Goal: Transaction & Acquisition: Download file/media

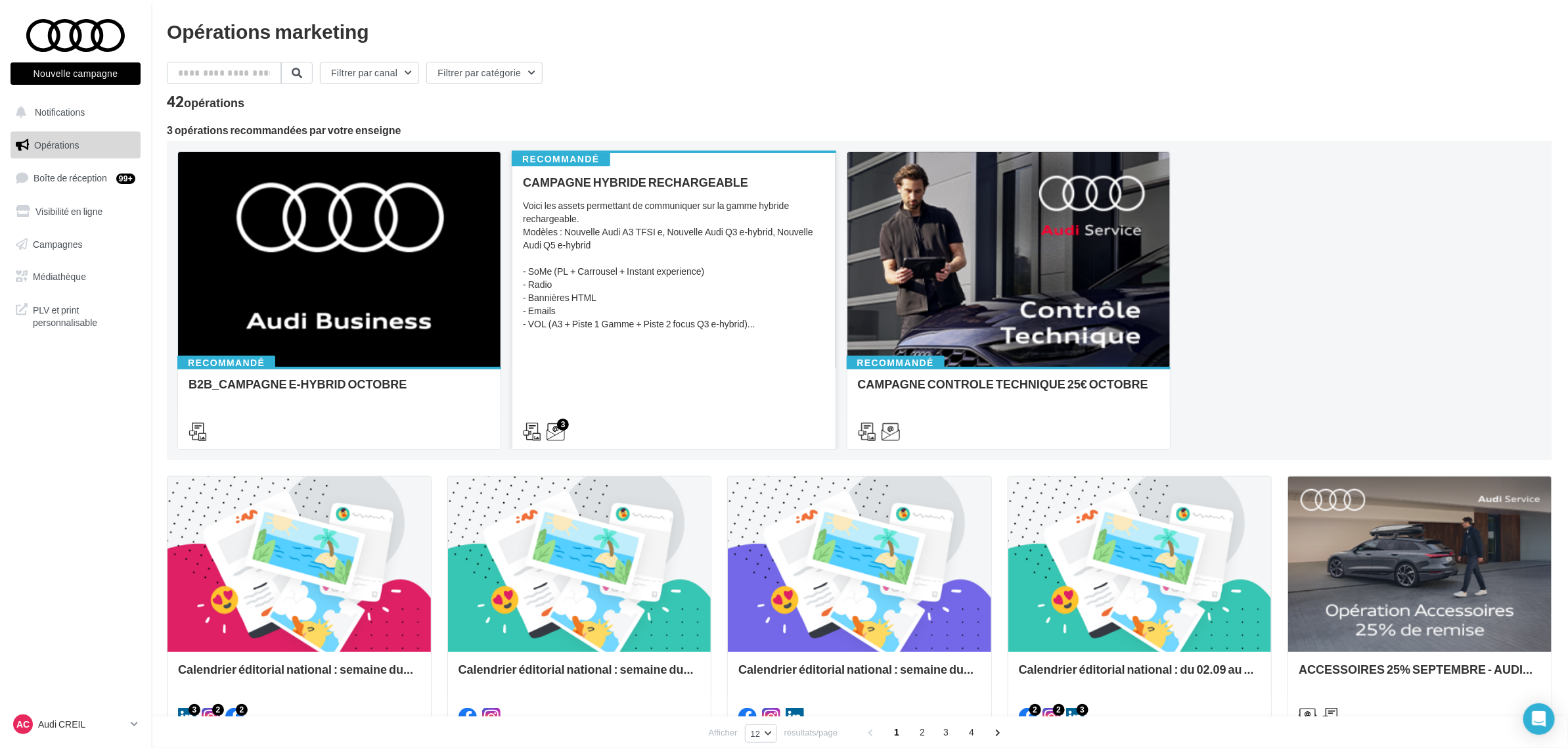
click at [754, 261] on div "Voici les assets permettant de communiquer sur la gamme hybride rechargeable. M…" at bounding box center [674, 265] width 301 height 132
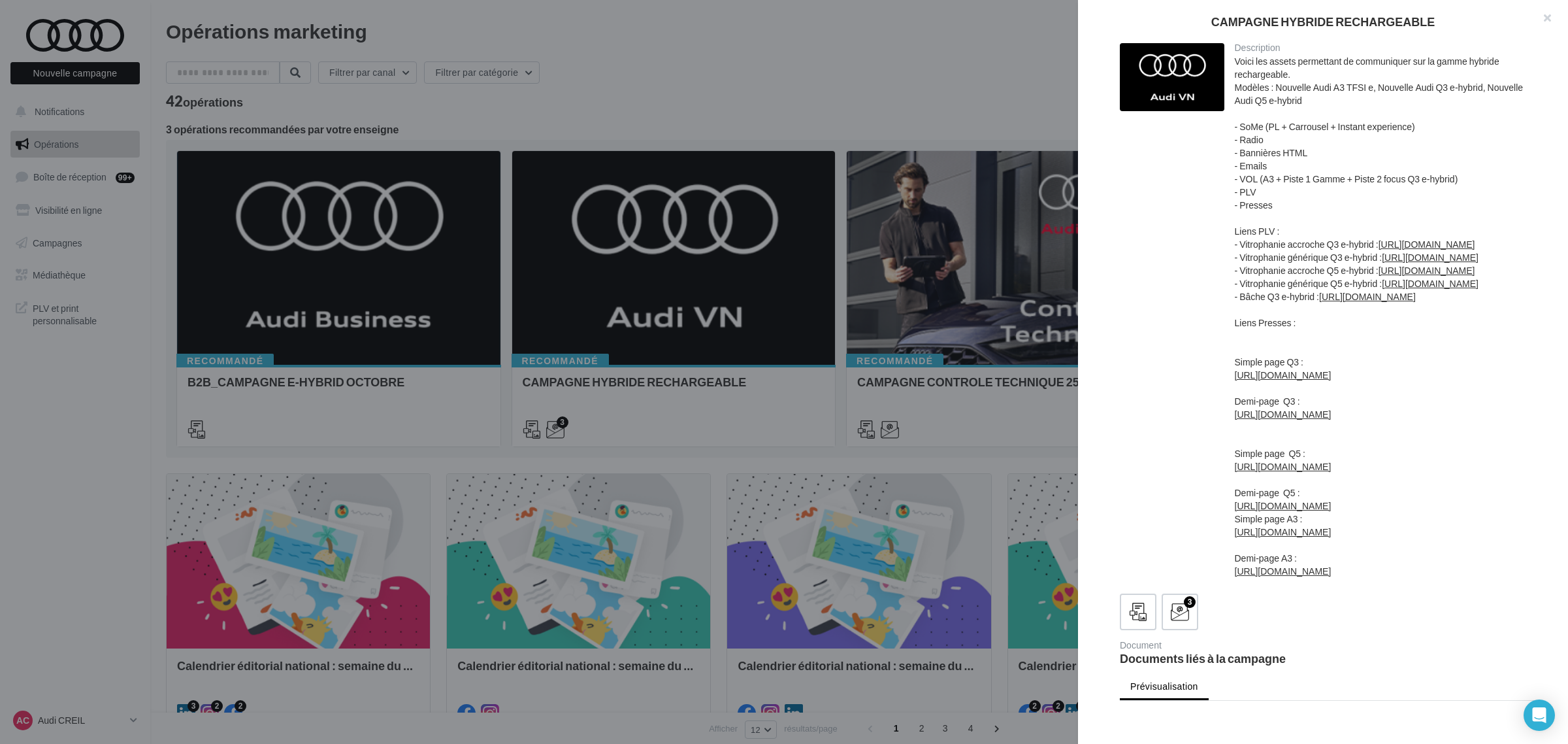
click at [779, 122] on div at bounding box center [784, 372] width 1568 height 744
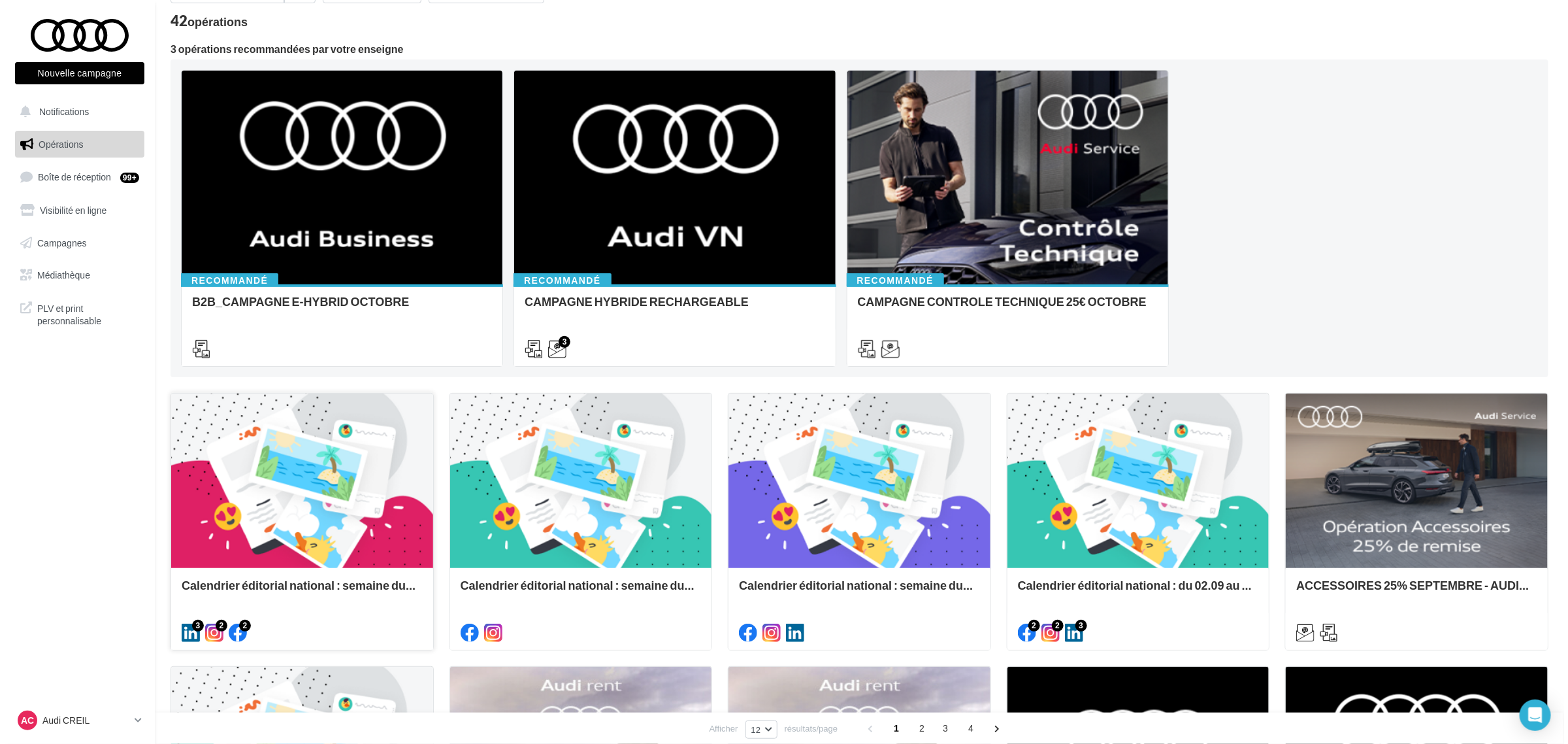
scroll to position [82, 0]
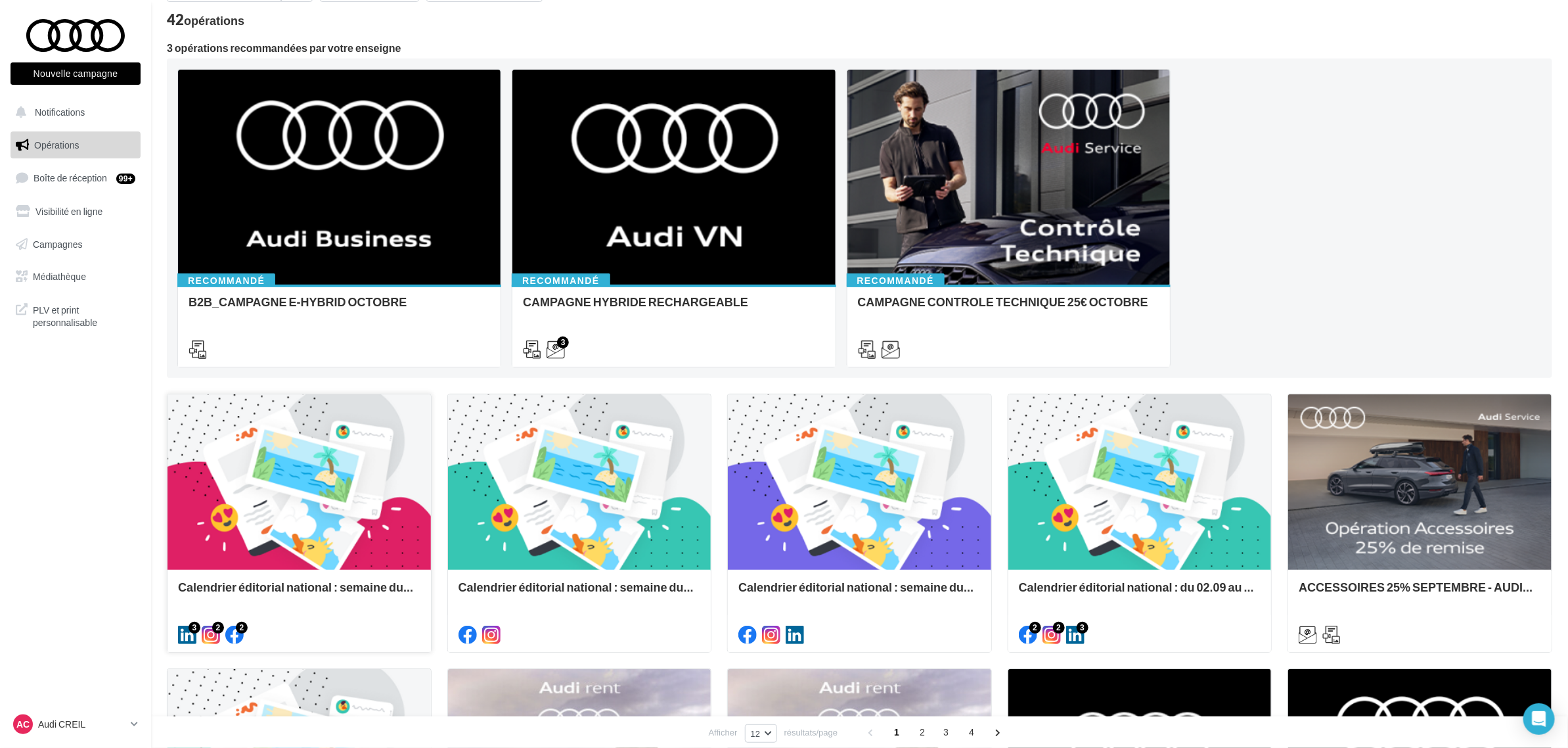
click at [350, 557] on div at bounding box center [299, 483] width 263 height 177
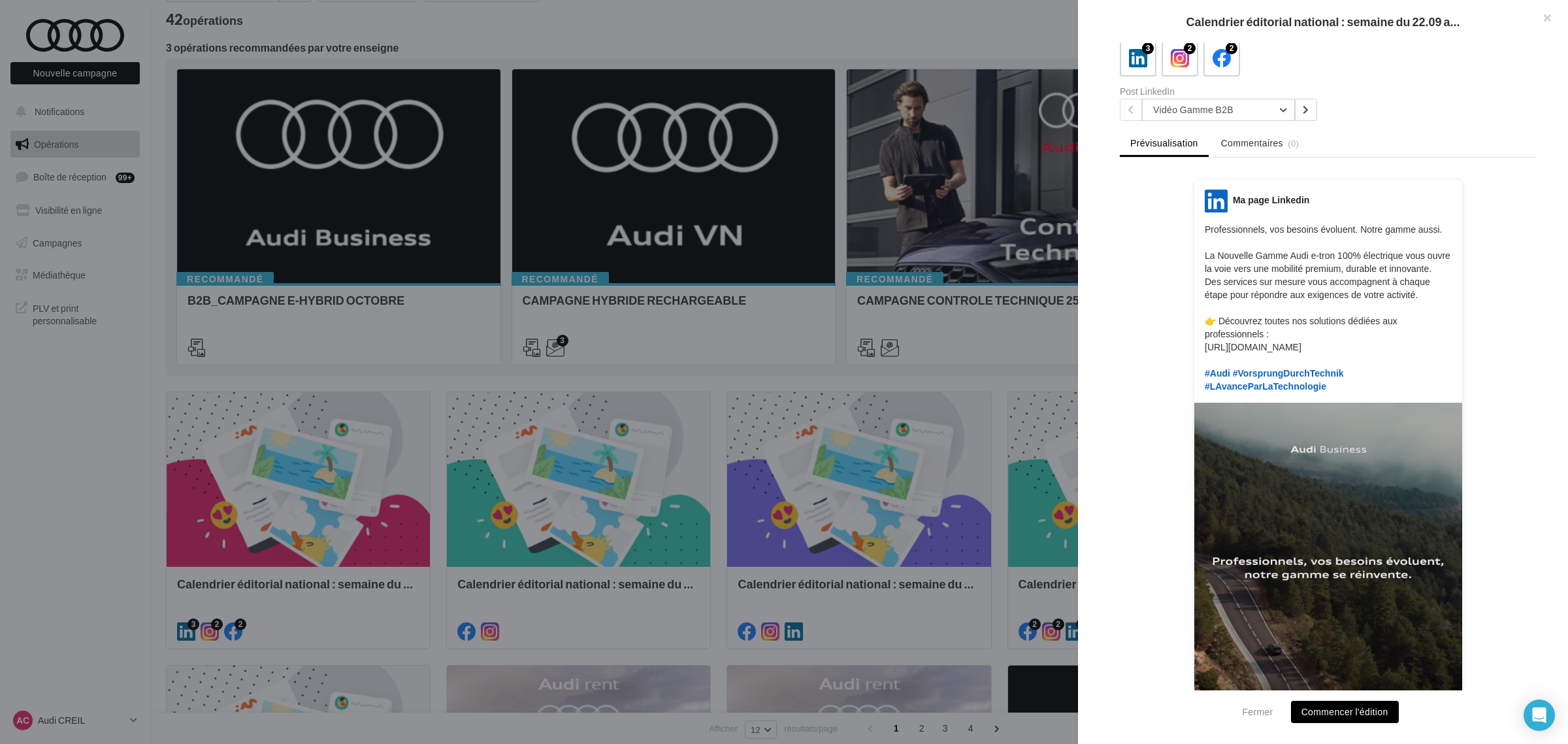
click at [683, 440] on div at bounding box center [784, 372] width 1568 height 744
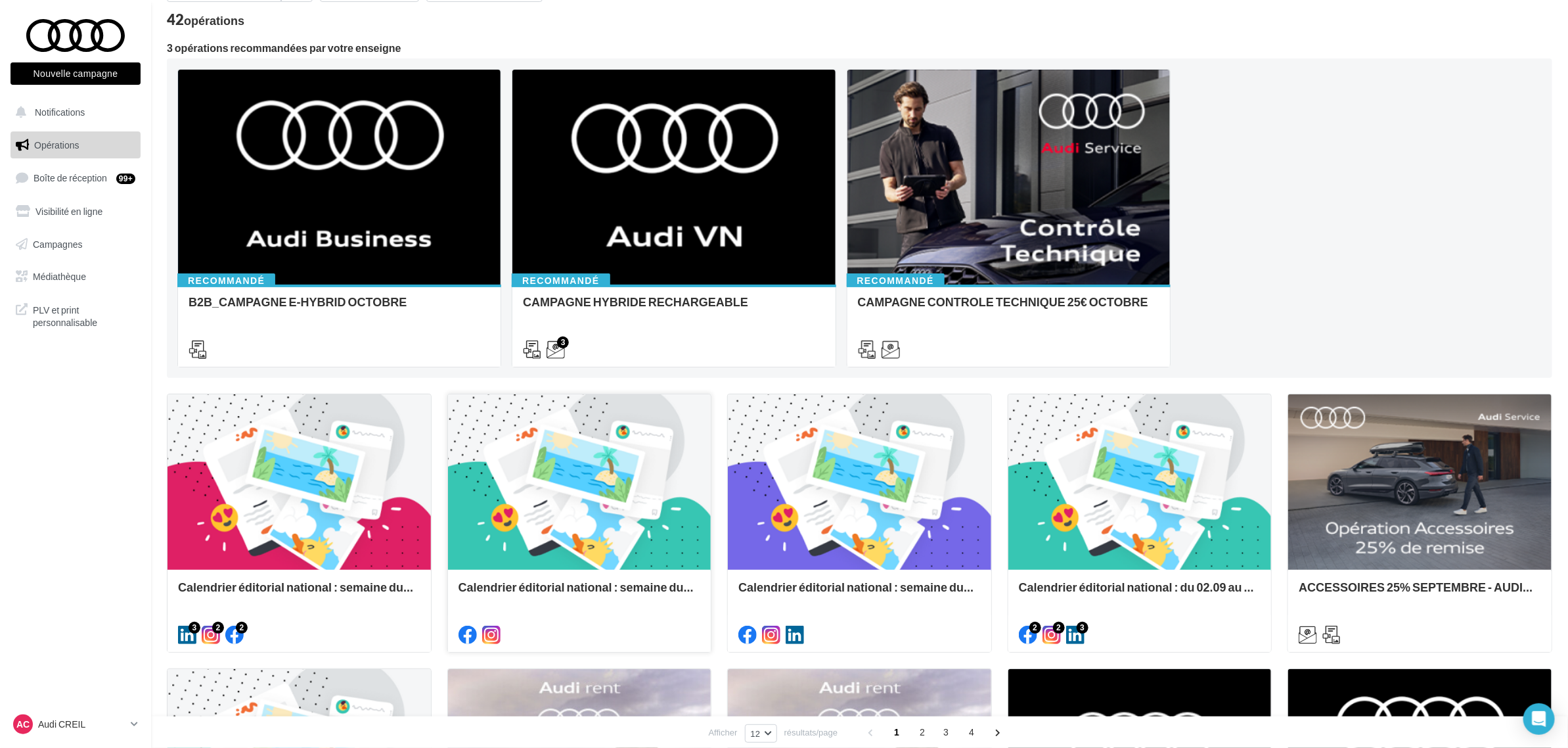
click at [629, 465] on div at bounding box center [580, 483] width 263 height 177
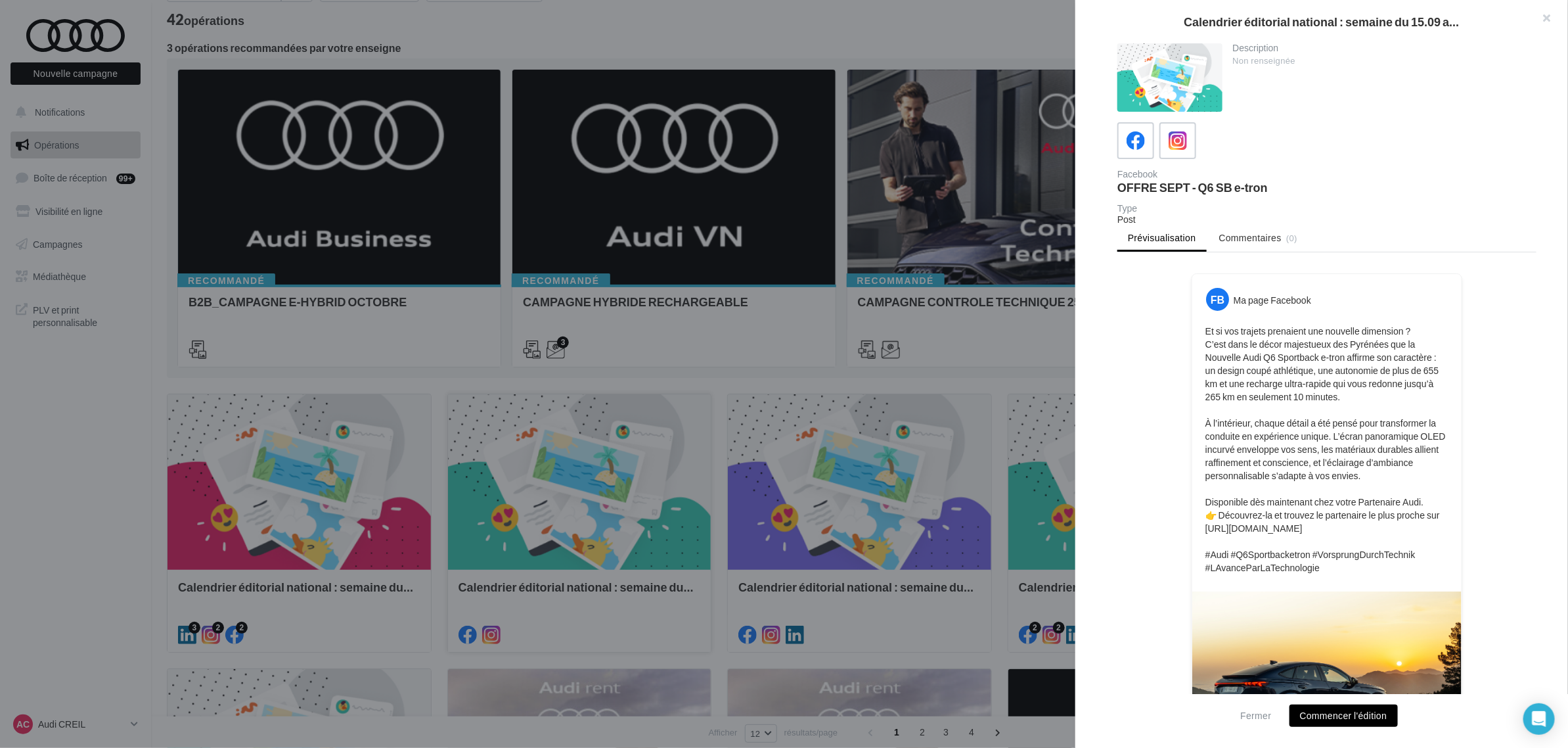
click at [629, 465] on div at bounding box center [784, 374] width 1568 height 748
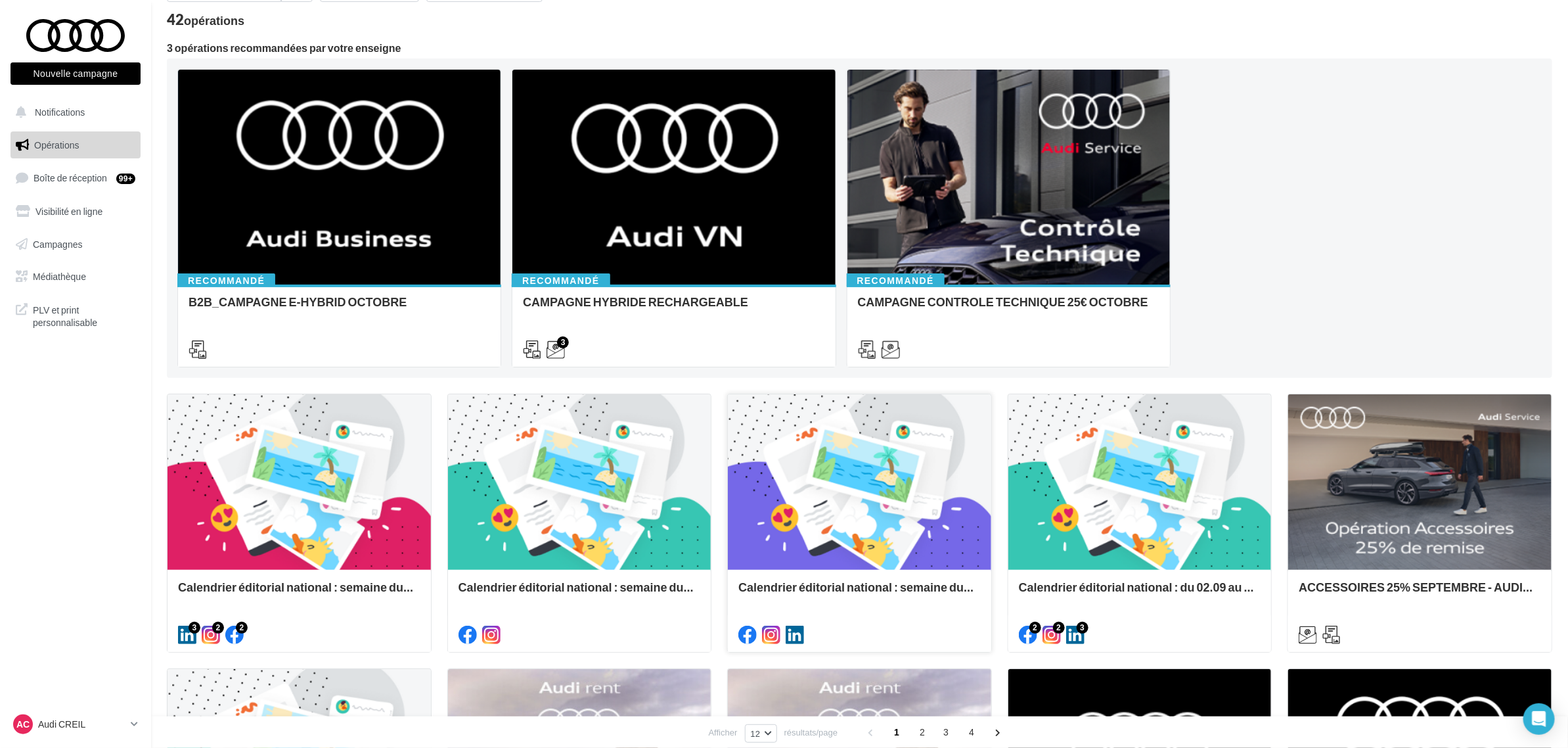
click at [949, 499] on div at bounding box center [860, 483] width 263 height 177
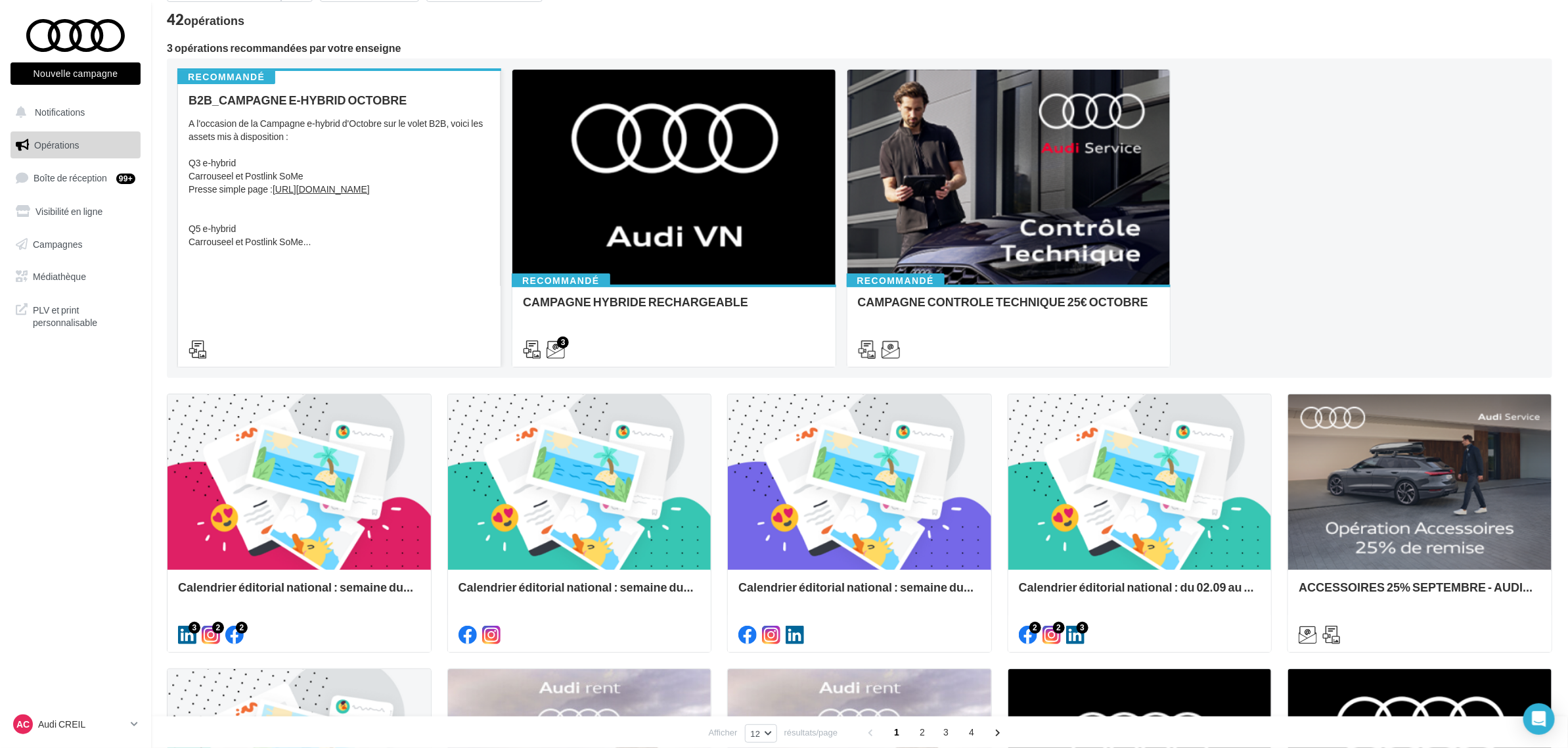
click at [280, 324] on div "B2B_CAMPAGNE E-HYBRID OCTOBRE A l'occasion de la Campagne e-hybrid d'Octobre su…" at bounding box center [339, 224] width 301 height 261
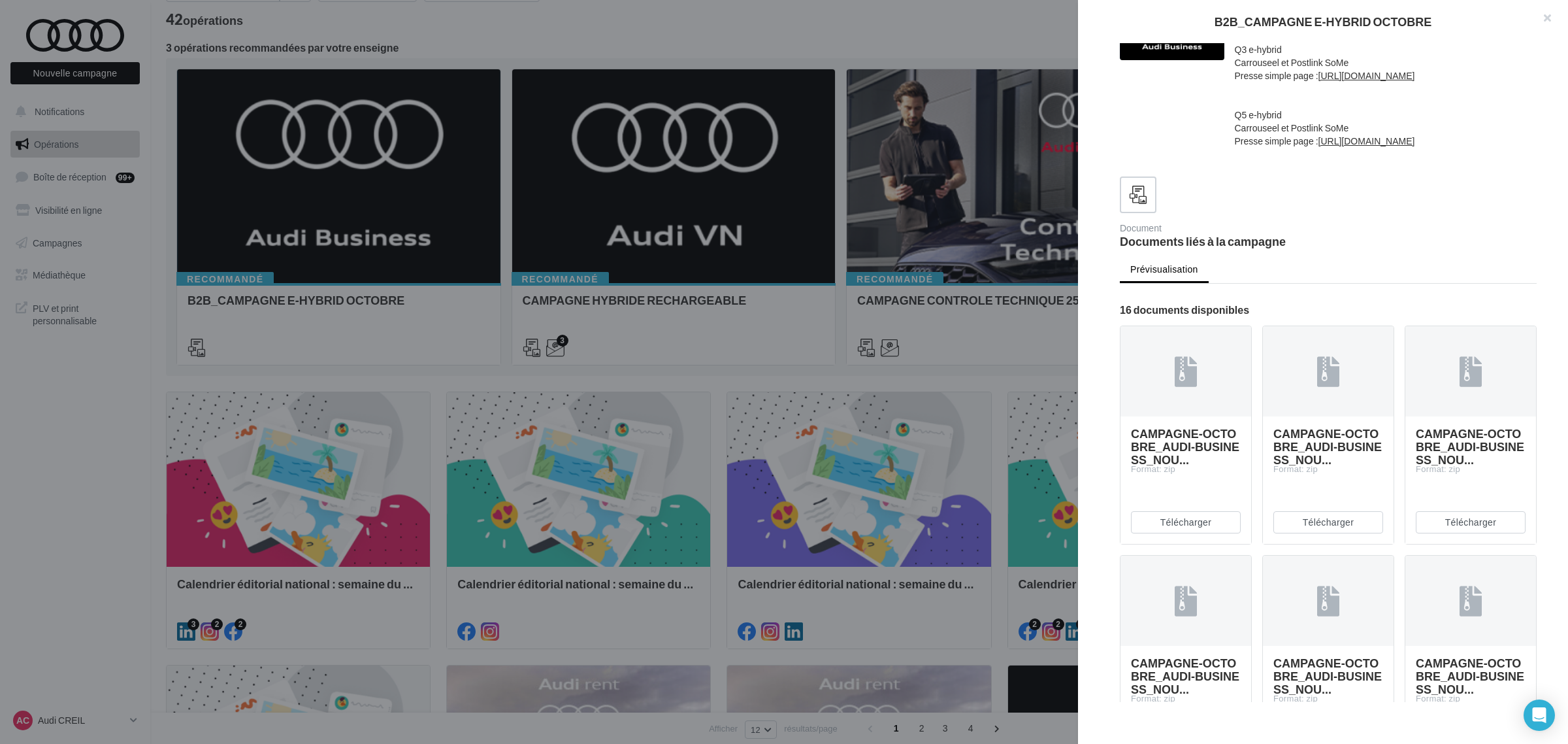
scroll to position [164, 0]
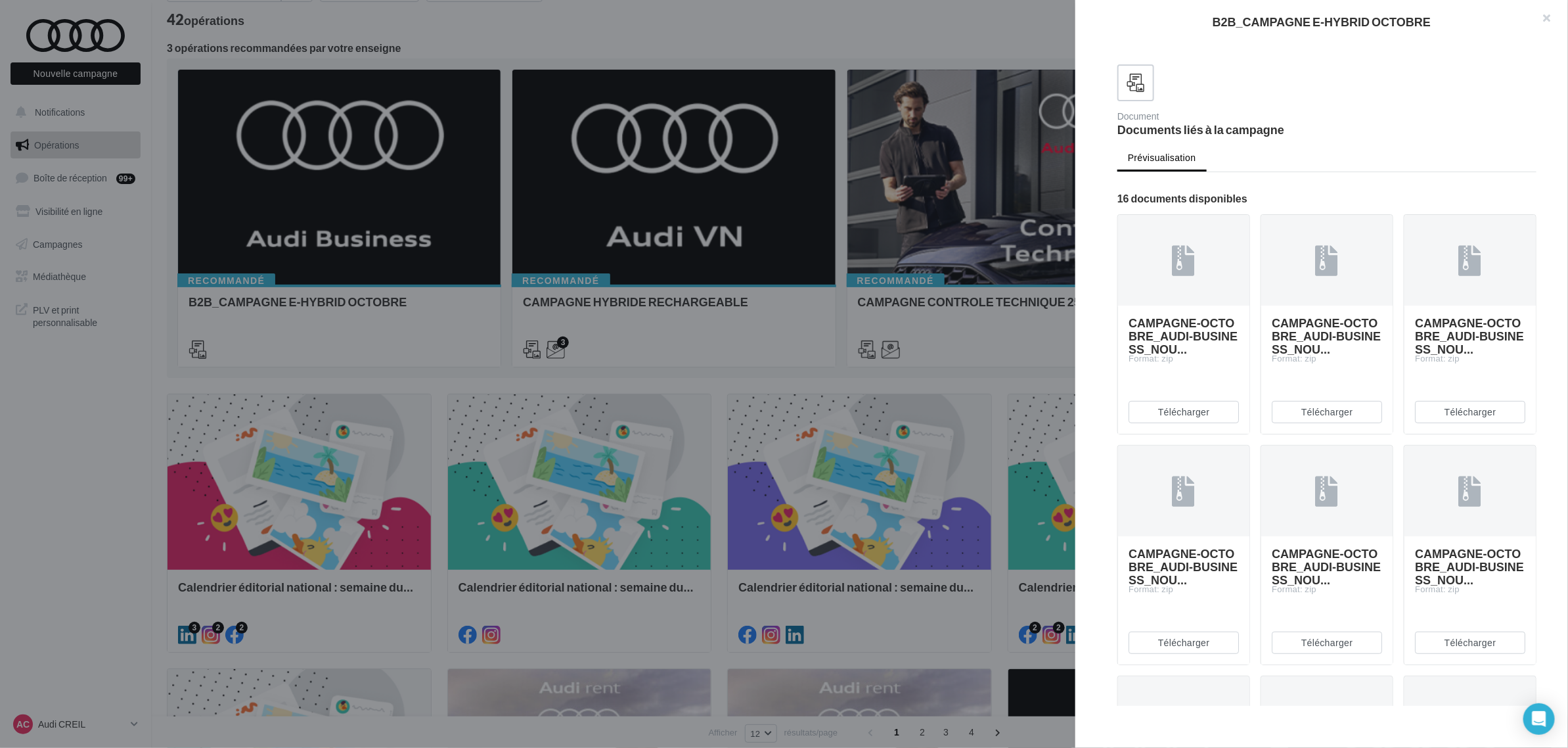
click at [931, 401] on div at bounding box center [784, 374] width 1568 height 748
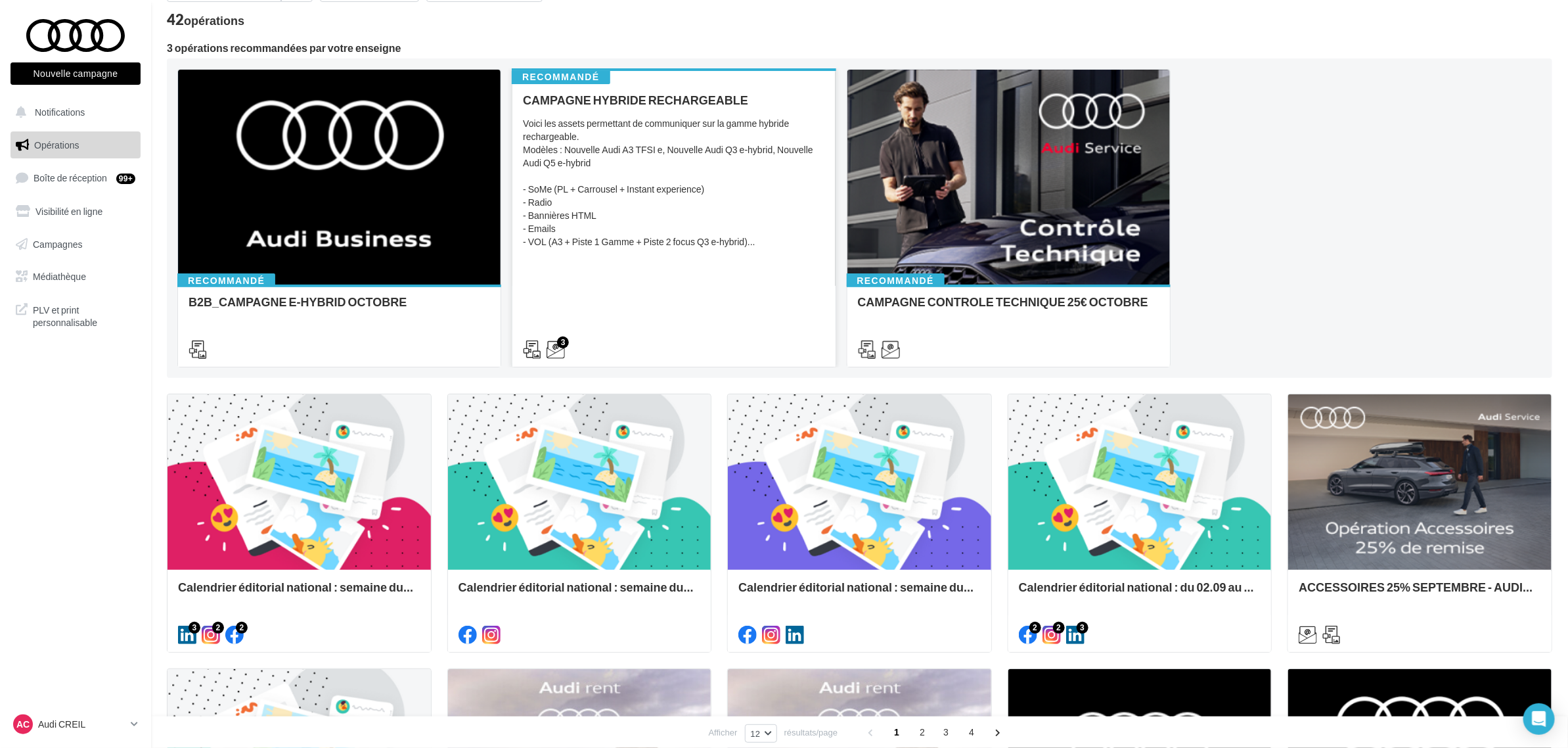
click at [753, 336] on div "3" at bounding box center [674, 348] width 323 height 37
click at [734, 184] on div "Voici les assets permettant de communiquer sur la gamme hybride rechargeable. M…" at bounding box center [674, 183] width 301 height 132
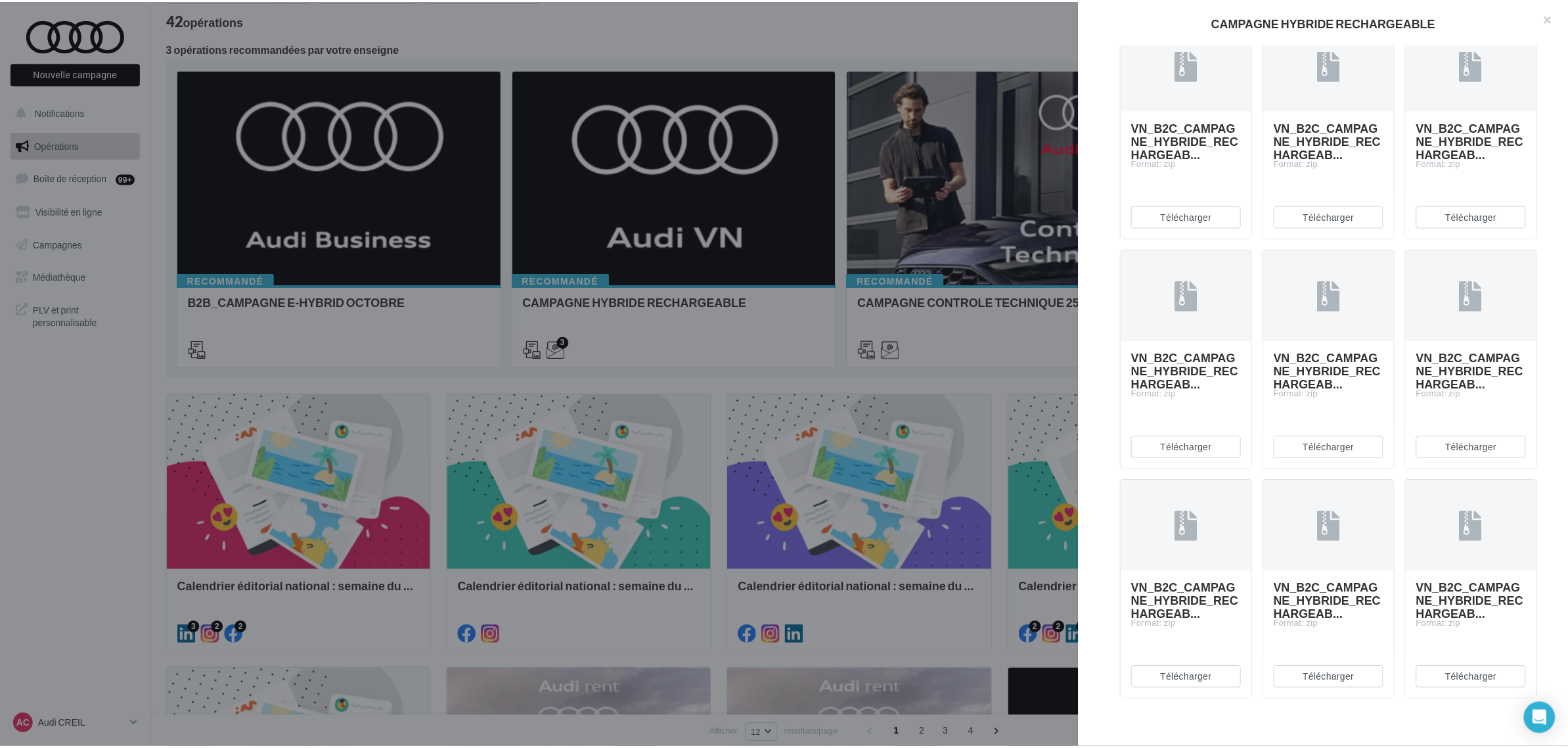
scroll to position [739, 0]
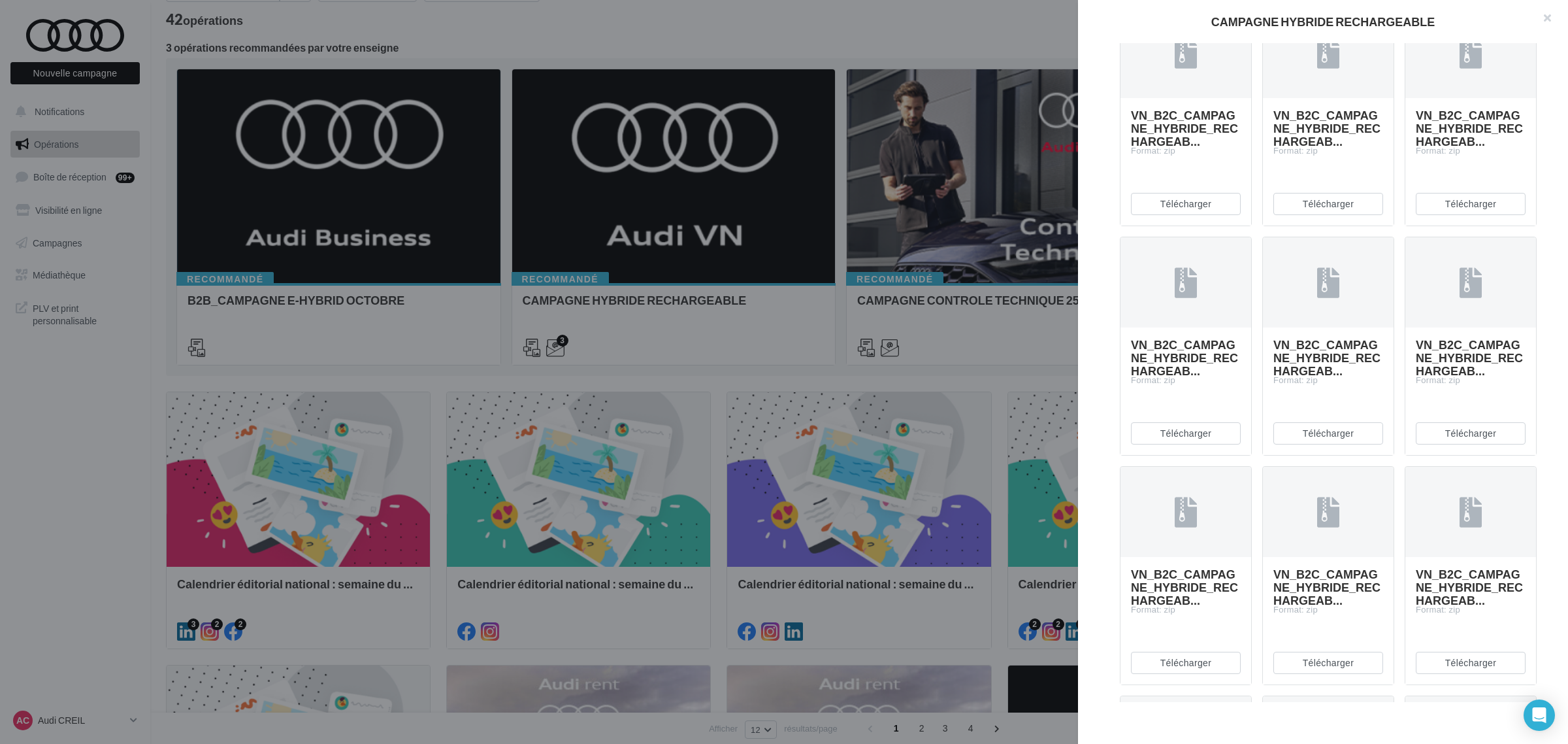
click at [832, 242] on div at bounding box center [784, 372] width 1568 height 744
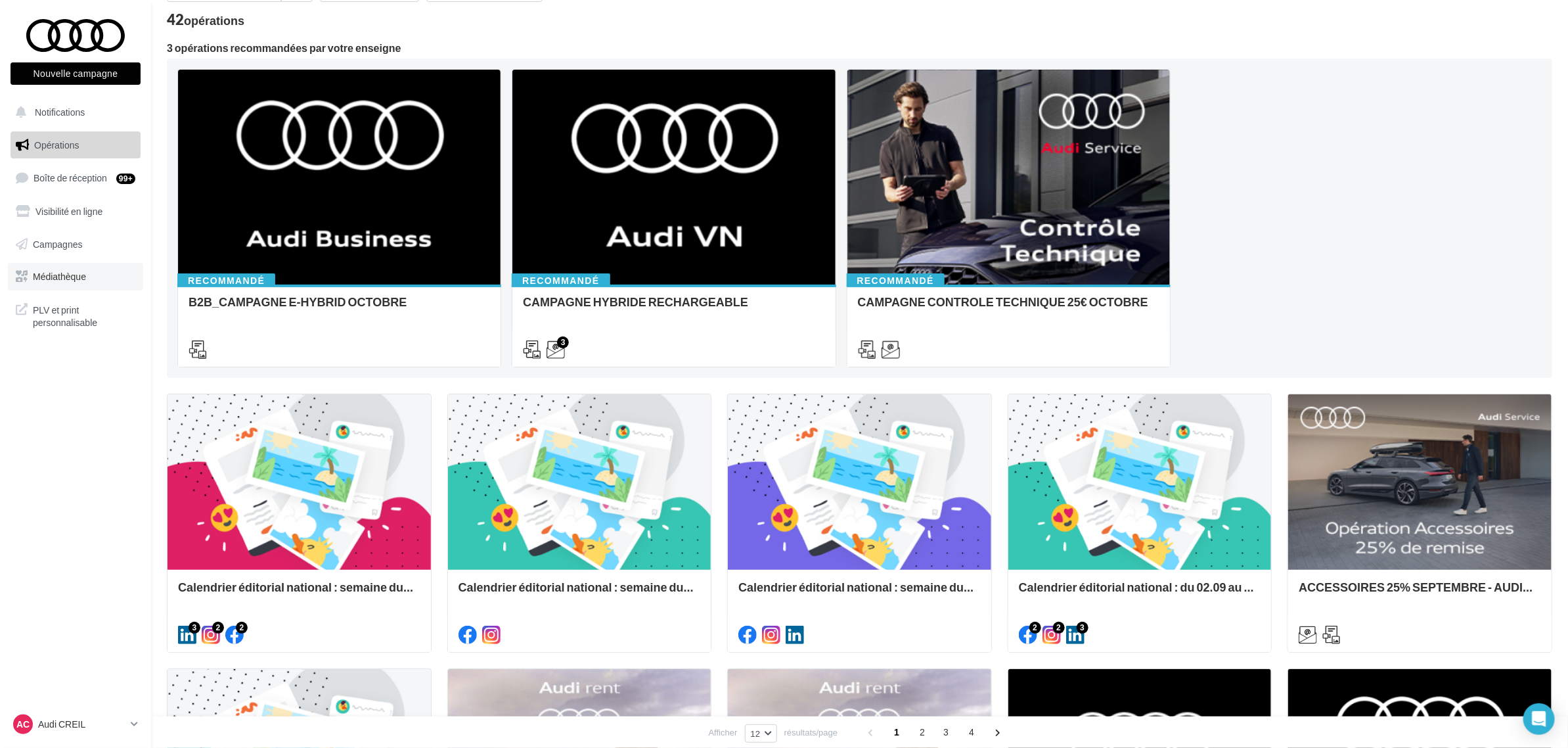
click at [87, 284] on link "Médiathèque" at bounding box center [75, 276] width 135 height 28
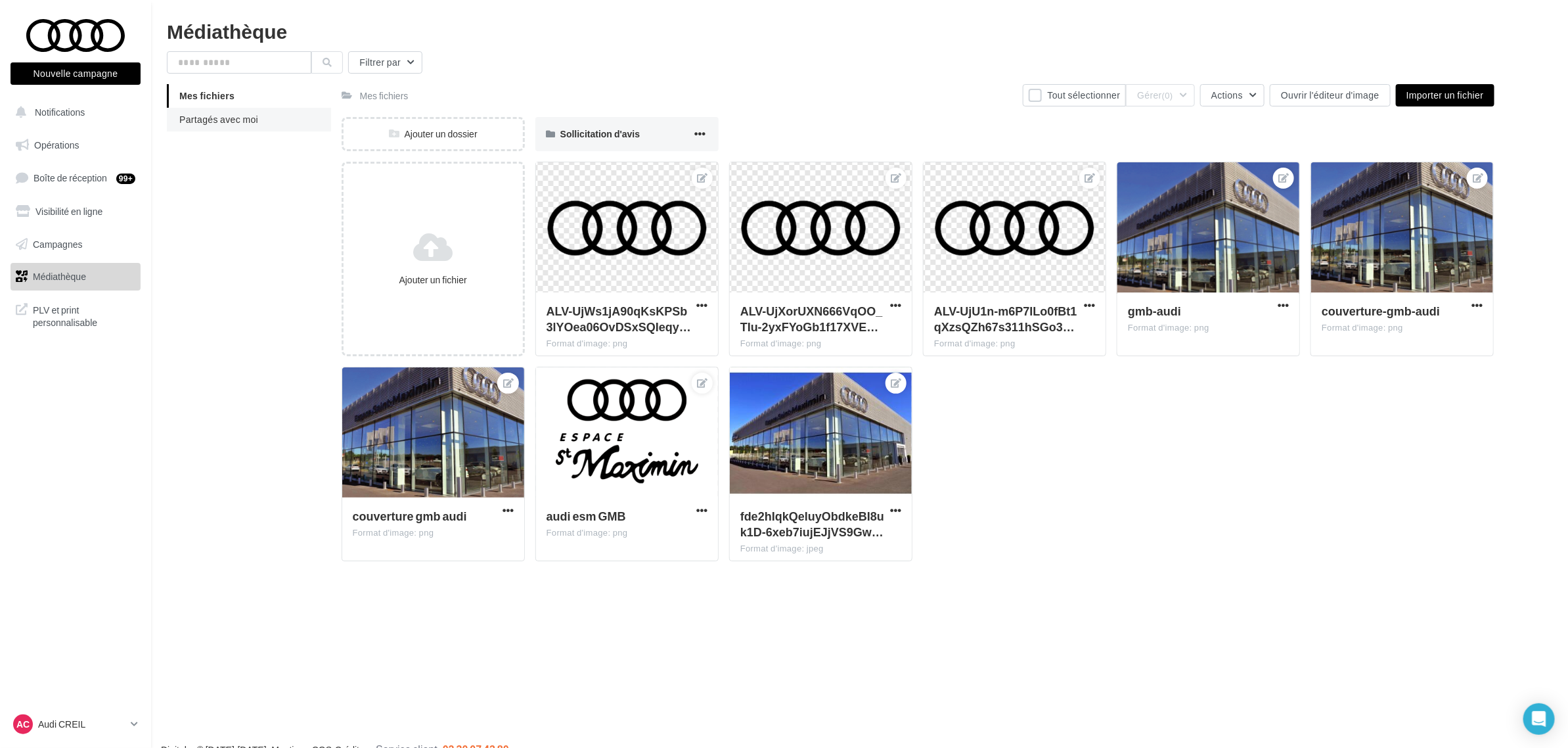
click at [249, 125] on li "Partagés avec moi" at bounding box center [250, 119] width 165 height 23
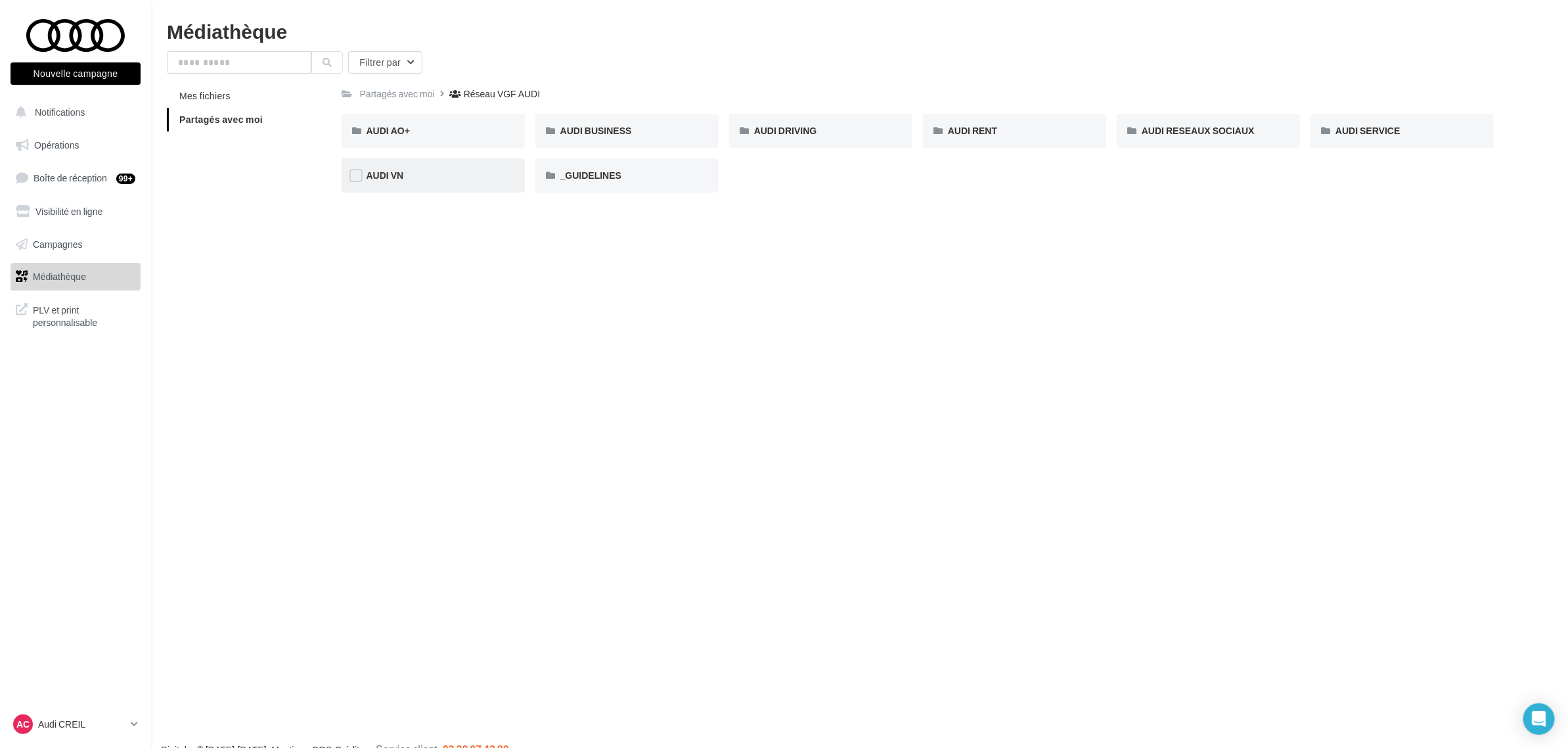
click at [458, 178] on div "AUDI VN" at bounding box center [433, 175] width 133 height 13
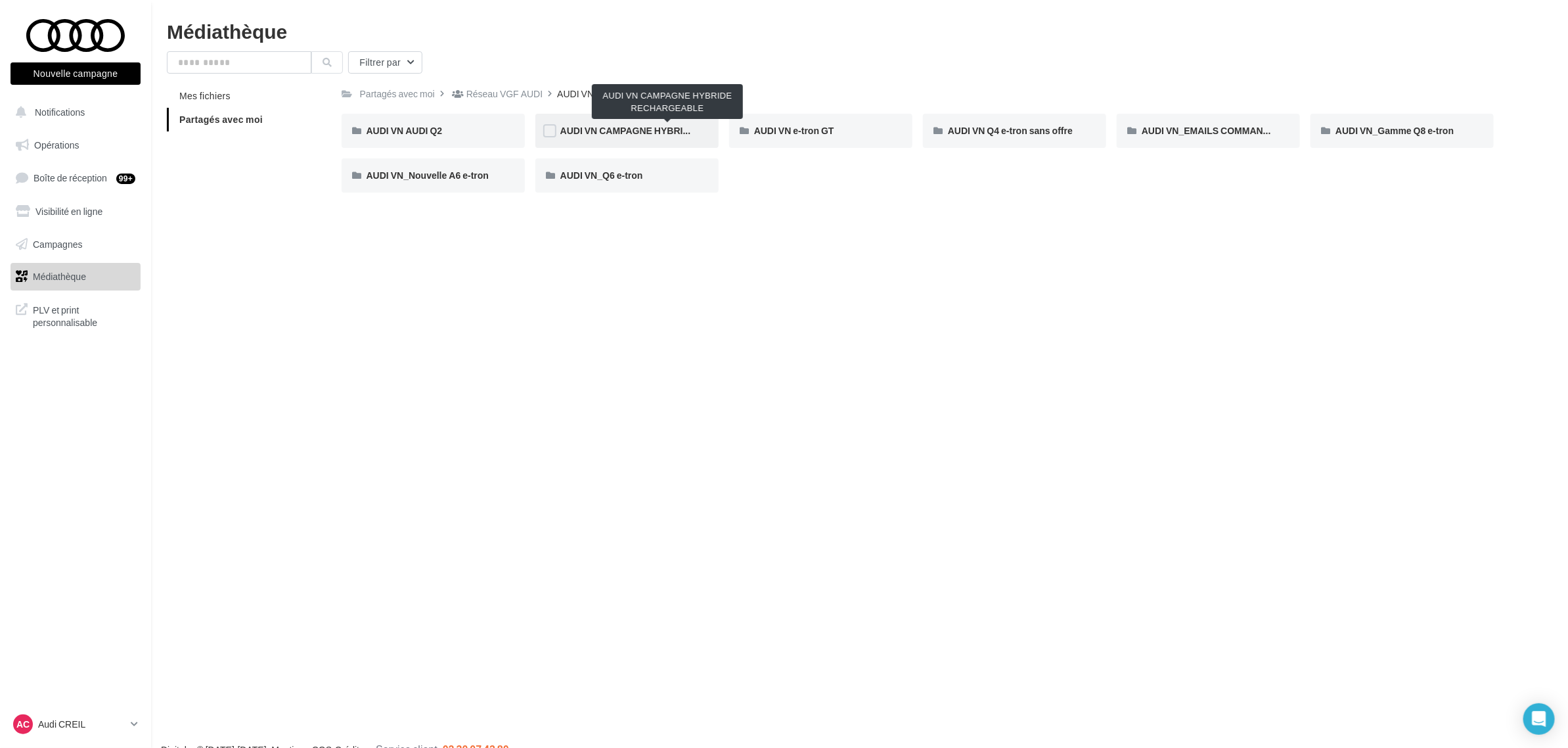
click at [669, 132] on span "AUDI VN CAMPAGNE HYBRIDE RECHARGEABLE" at bounding box center [667, 131] width 216 height 11
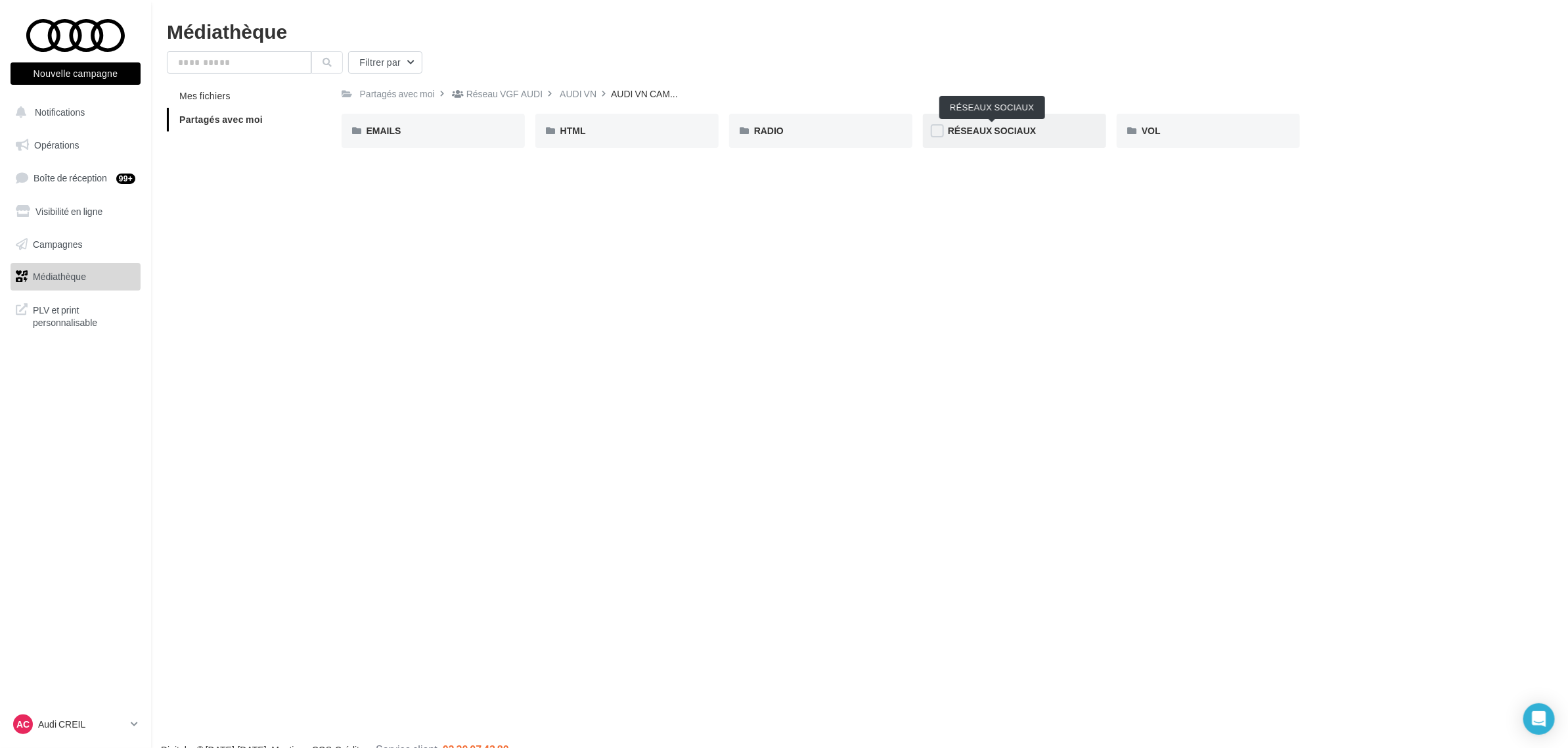
click at [987, 132] on span "RÉSEAUX SOCIAUX" at bounding box center [992, 131] width 88 height 11
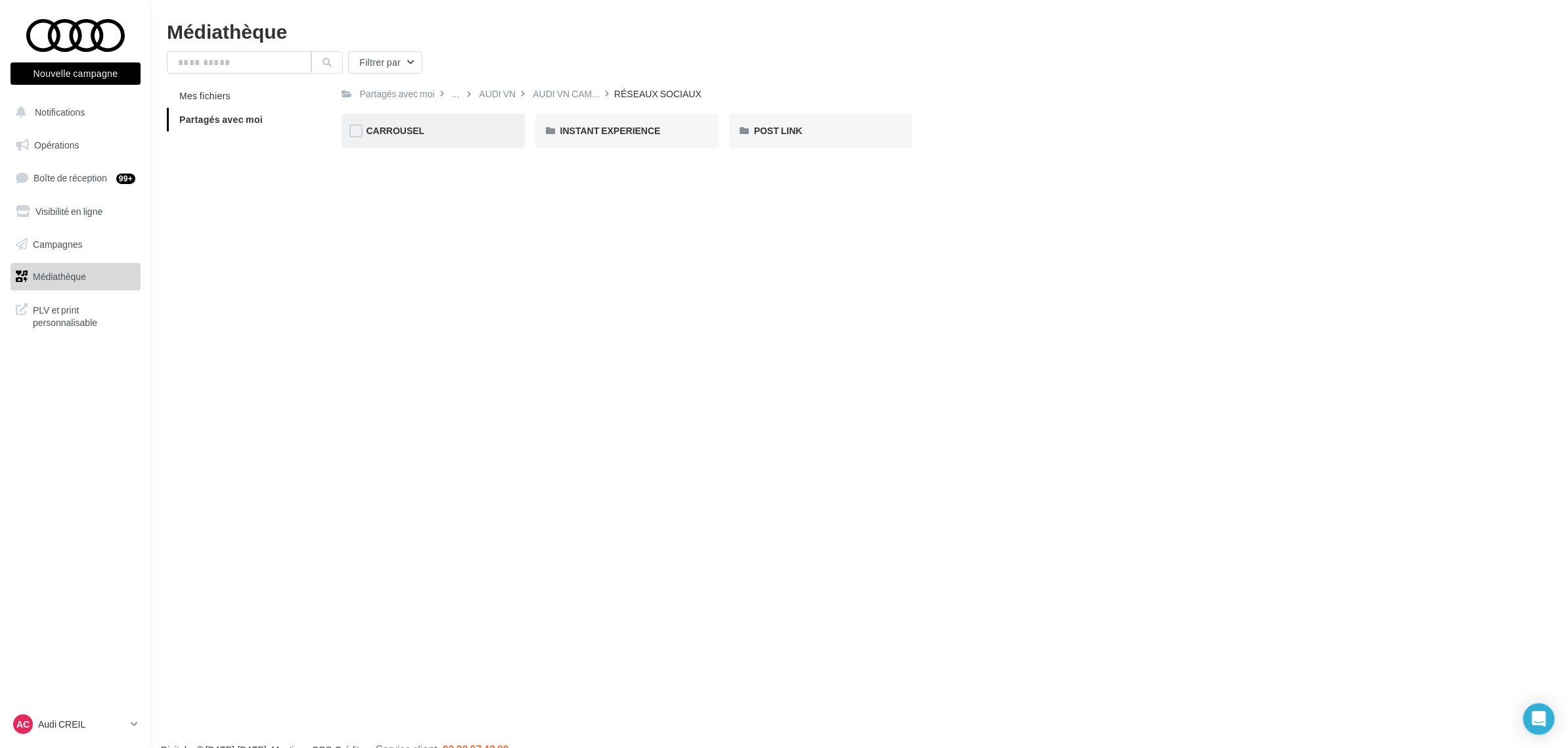
click at [436, 132] on div "CARROUSEL" at bounding box center [433, 131] width 133 height 13
click at [626, 129] on div "Q3 e-hybrid" at bounding box center [626, 131] width 133 height 13
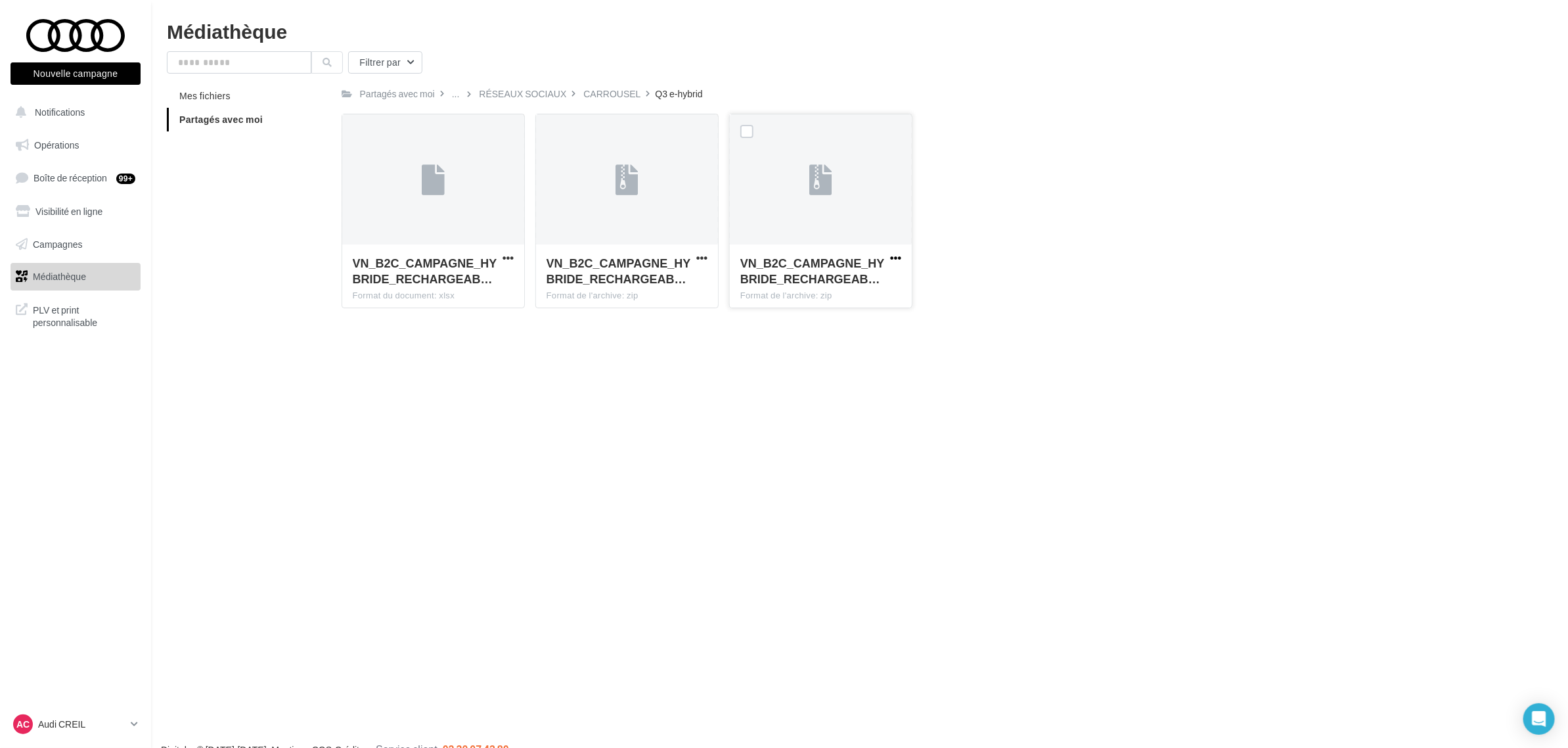
click at [898, 256] on span "button" at bounding box center [895, 258] width 11 height 11
click at [881, 284] on button "Télécharger" at bounding box center [838, 284] width 131 height 34
click at [500, 251] on div "VN_B2C_CAMPAGNE_HYBRIDE_RECHARGEAB… Format du document: xlsx" at bounding box center [433, 275] width 182 height 62
click at [511, 252] on span "button" at bounding box center [508, 258] width 11 height 11
click at [481, 284] on button "Télécharger" at bounding box center [450, 284] width 131 height 34
